Goal: Task Accomplishment & Management: Use online tool/utility

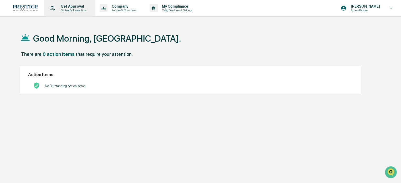
click at [59, 12] on p "Content & Transactions" at bounding box center [73, 10] width 33 height 4
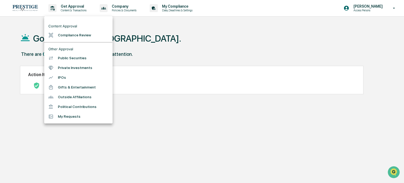
click at [88, 37] on li "Compliance Review" at bounding box center [78, 35] width 68 height 10
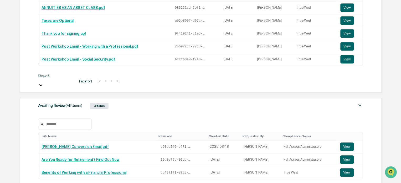
scroll to position [129, 0]
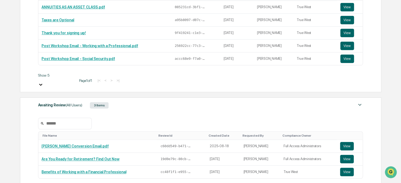
click at [135, 97] on div "Awaiting Review (All Users) 3 Items File Name Review Id Created Date Requested …" at bounding box center [200, 151] width 361 height 108
click at [131, 101] on div "Awaiting Review (All Users) 3 Items" at bounding box center [200, 104] width 325 height 7
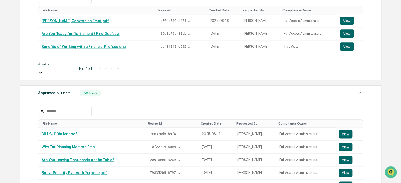
scroll to position [294, 0]
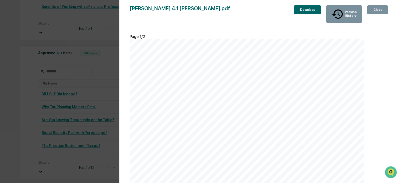
click at [71, 91] on div "Version History 08/15/2025, 07:56 PM Alexandria Moore roth 4.1 andrew.pdf Close…" at bounding box center [200, 91] width 401 height 183
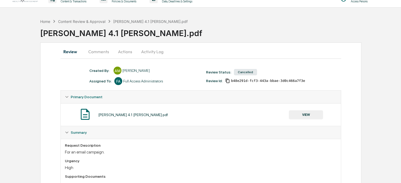
scroll to position [25, 0]
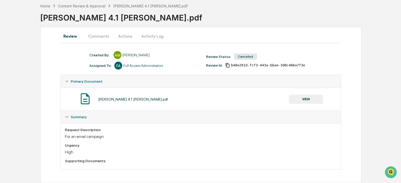
click at [106, 34] on button "Comments" at bounding box center [98, 36] width 29 height 13
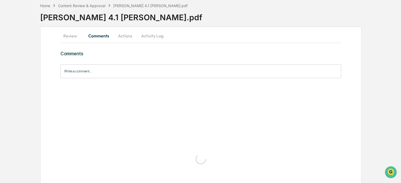
scroll to position [0, 0]
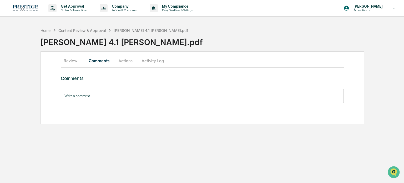
click at [124, 58] on button "Actions" at bounding box center [126, 60] width 24 height 13
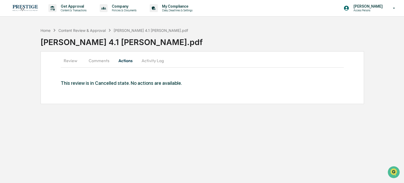
click at [150, 58] on button "Activity Log" at bounding box center [152, 60] width 31 height 13
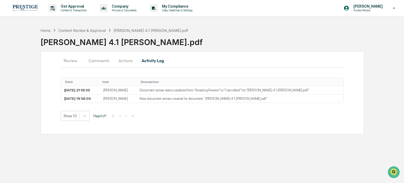
click at [100, 59] on button "Comments" at bounding box center [98, 60] width 29 height 13
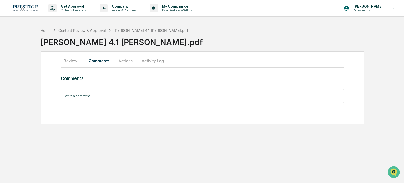
drag, startPoint x: 71, startPoint y: 61, endPoint x: 99, endPoint y: 64, distance: 28.3
click at [71, 61] on button "Review" at bounding box center [73, 60] width 24 height 13
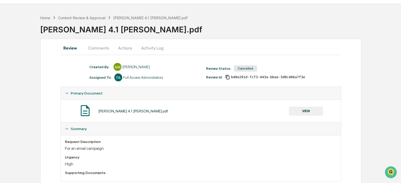
scroll to position [25, 0]
